Goal: Information Seeking & Learning: Find specific fact

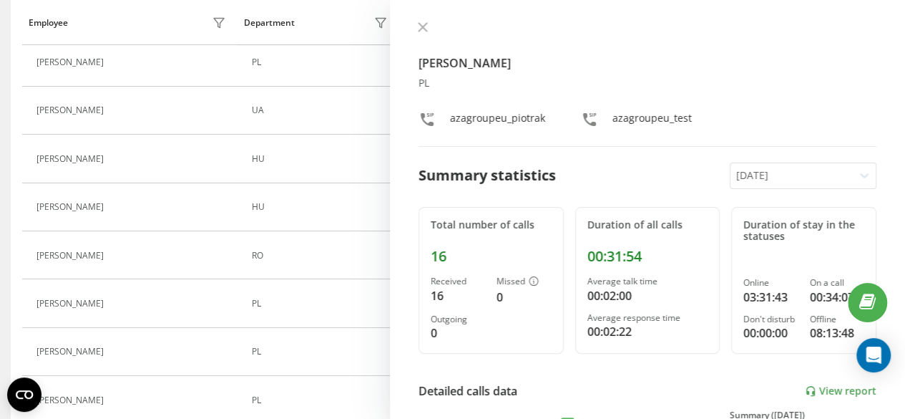
click at [422, 30] on icon at bounding box center [423, 27] width 10 height 10
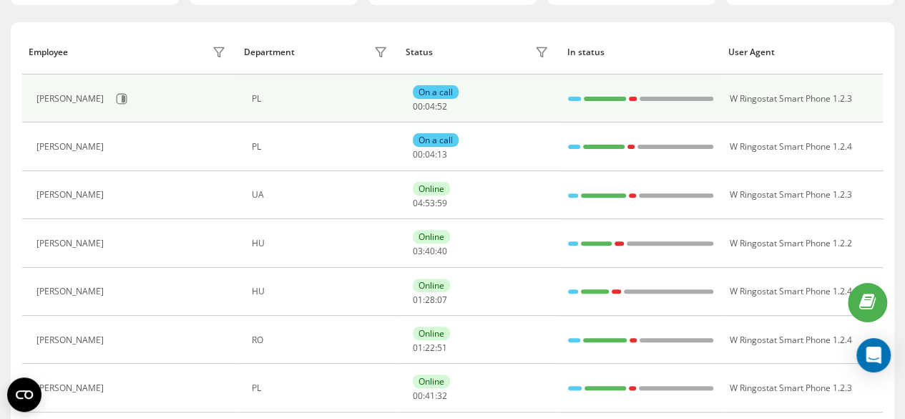
scroll to position [94, 0]
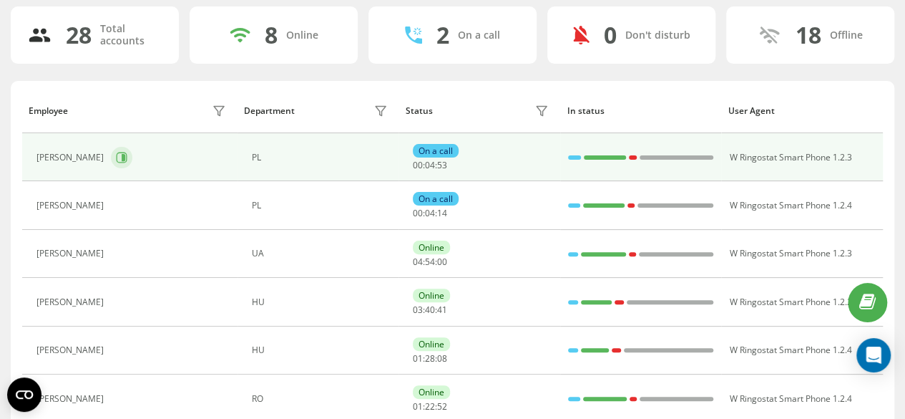
click at [116, 158] on icon at bounding box center [121, 157] width 11 height 11
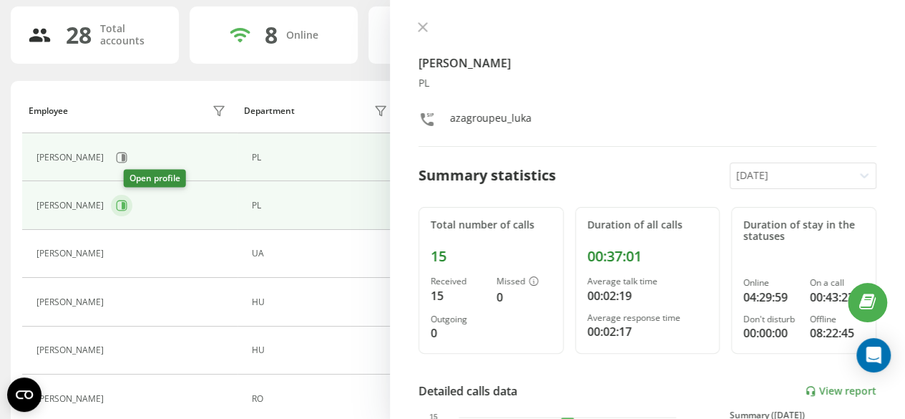
click at [127, 201] on icon at bounding box center [121, 205] width 11 height 11
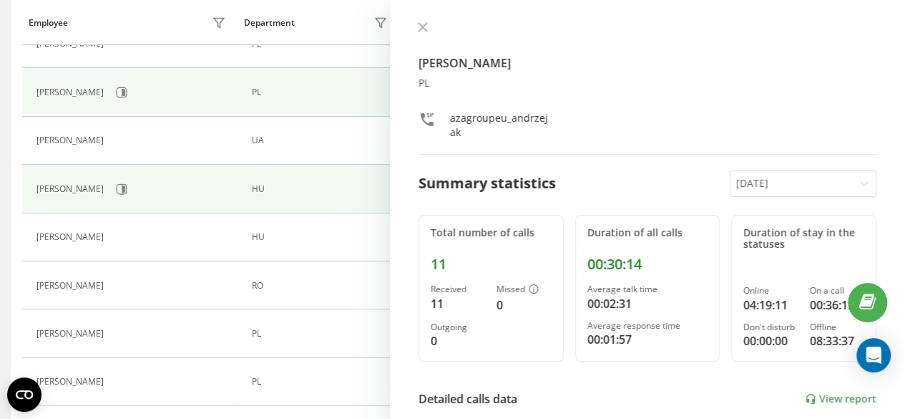
scroll to position [238, 0]
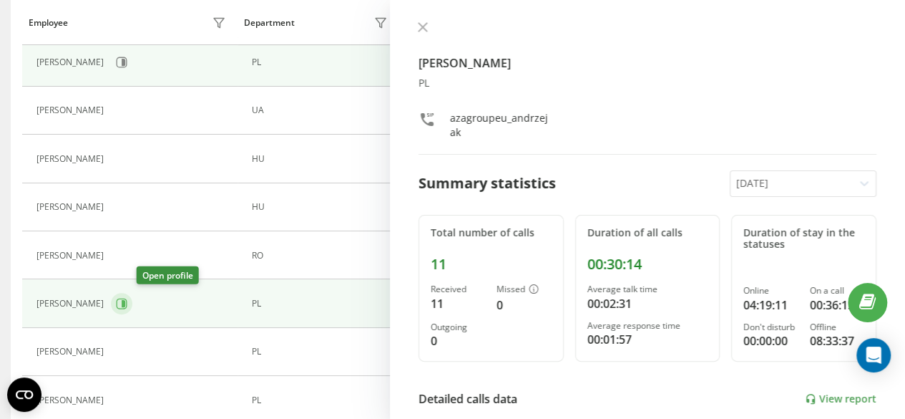
click at [132, 298] on button at bounding box center [121, 303] width 21 height 21
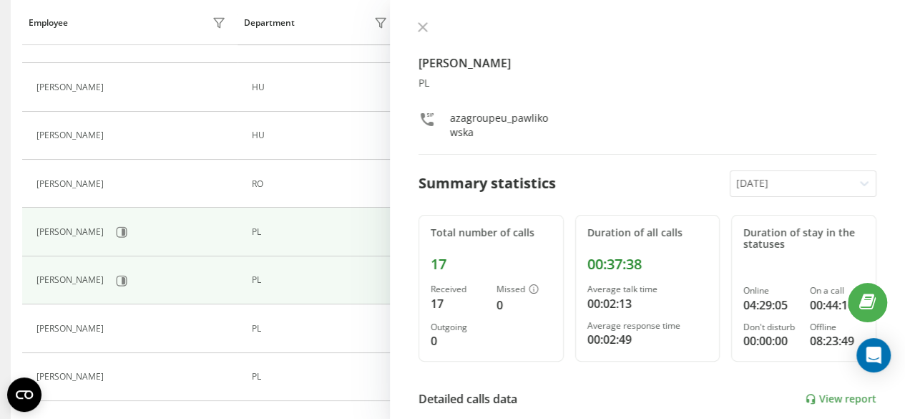
scroll to position [381, 0]
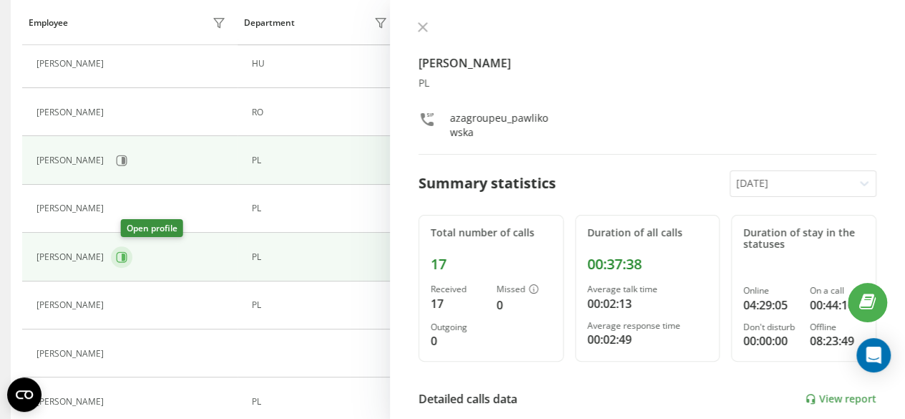
click at [132, 255] on button at bounding box center [121, 256] width 21 height 21
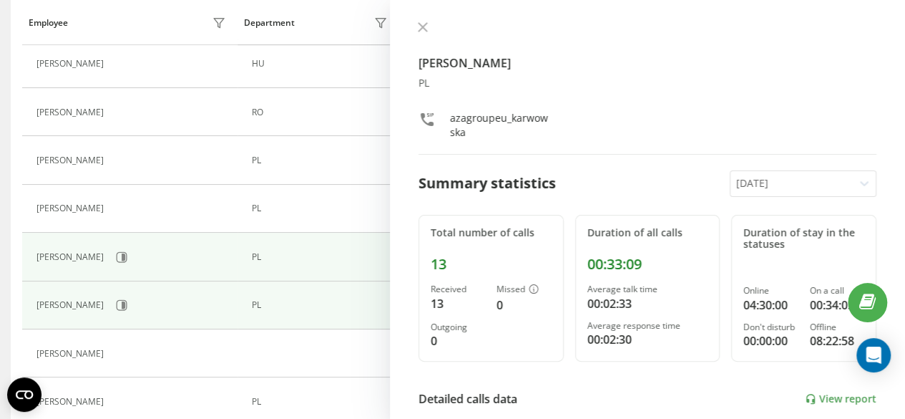
click at [122, 301] on div "Wiktor Piotrak" at bounding box center [133, 305] width 193 height 24
click at [117, 303] on icon at bounding box center [122, 305] width 11 height 11
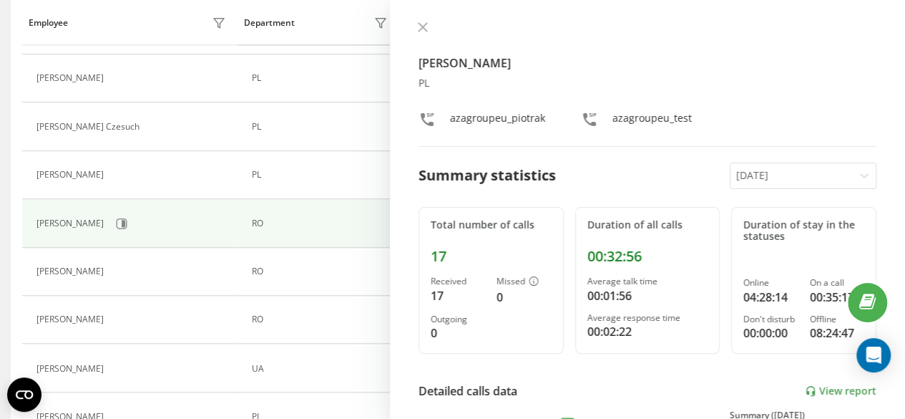
scroll to position [1061, 0]
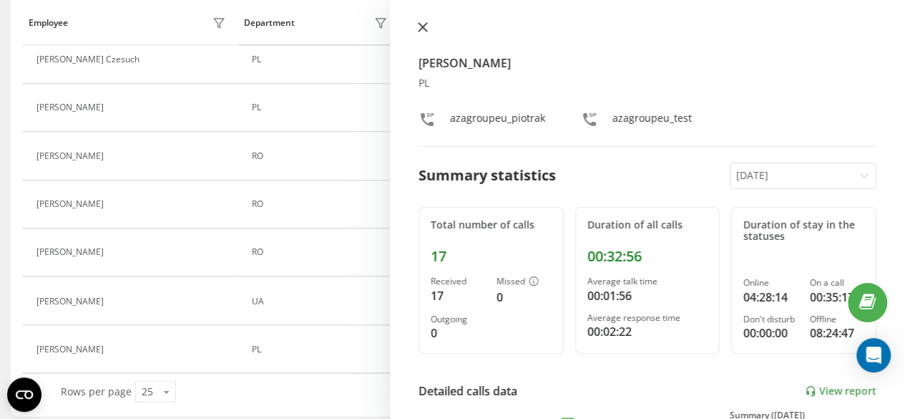
click at [429, 28] on button at bounding box center [423, 28] width 19 height 14
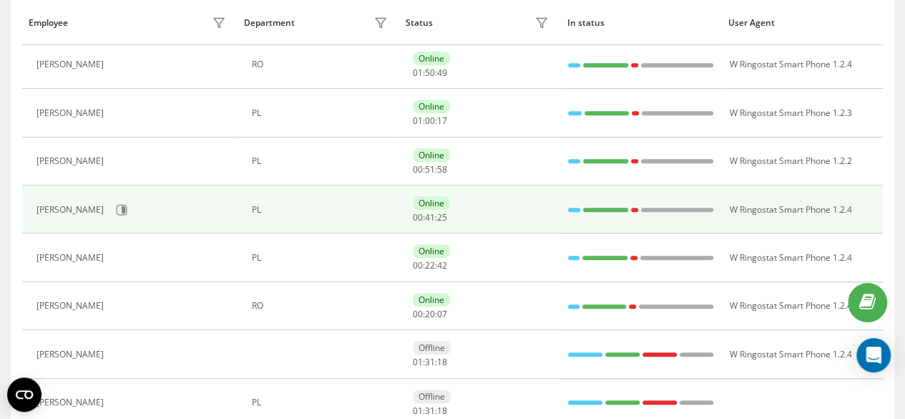
scroll to position [286, 0]
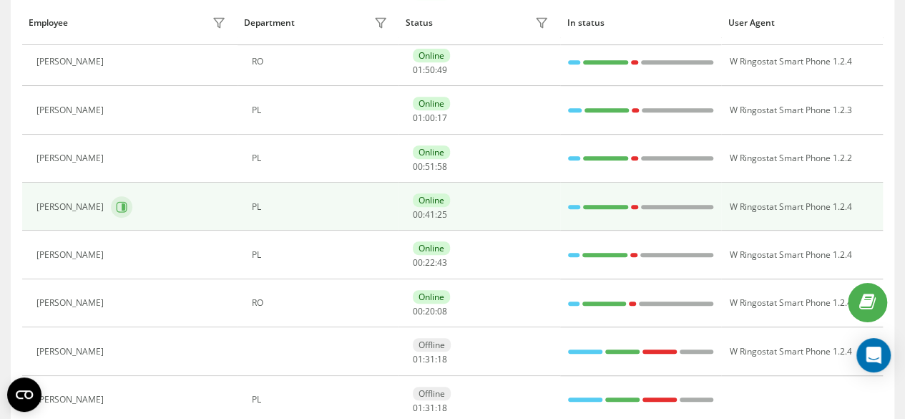
click at [111, 214] on button at bounding box center [121, 206] width 21 height 21
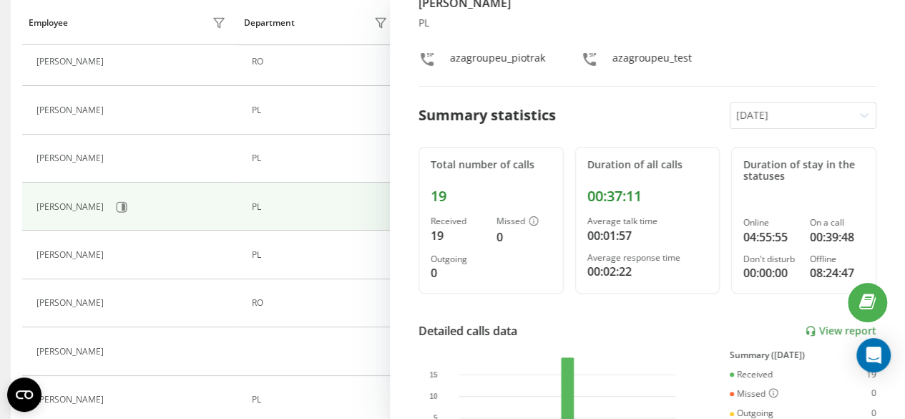
scroll to position [143, 0]
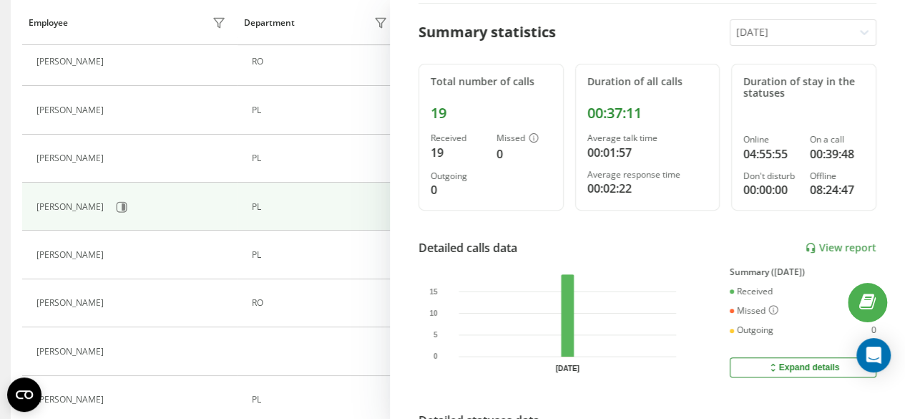
click at [822, 253] on div "Detailed calls data View report" at bounding box center [648, 247] width 458 height 17
click at [837, 242] on link "View report" at bounding box center [841, 248] width 72 height 12
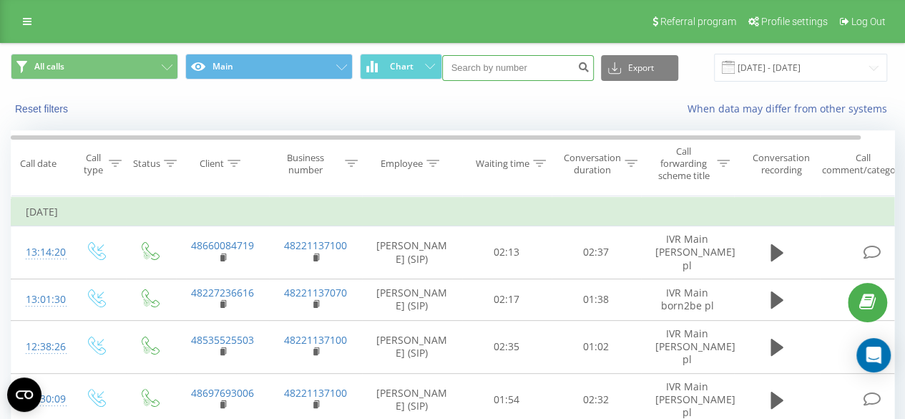
click at [511, 74] on input at bounding box center [518, 68] width 152 height 26
paste input "48508989806"
type input "48508989806"
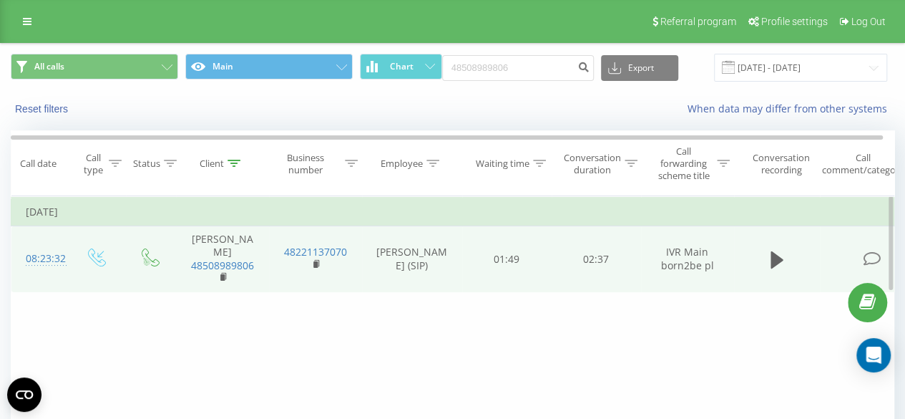
click at [54, 257] on div "08:23:32" at bounding box center [40, 259] width 29 height 28
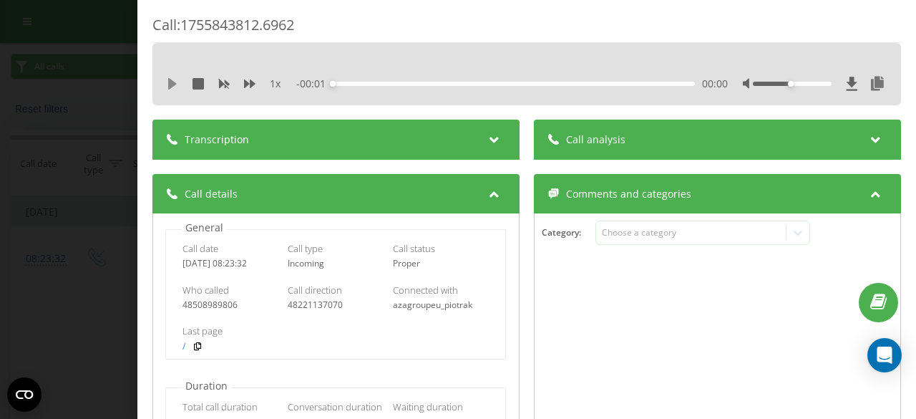
click at [175, 84] on icon at bounding box center [172, 83] width 9 height 11
drag, startPoint x: 782, startPoint y: 82, endPoint x: 836, endPoint y: 85, distance: 53.8
click at [836, 85] on div at bounding box center [815, 84] width 144 height 14
